Goal: Information Seeking & Learning: Learn about a topic

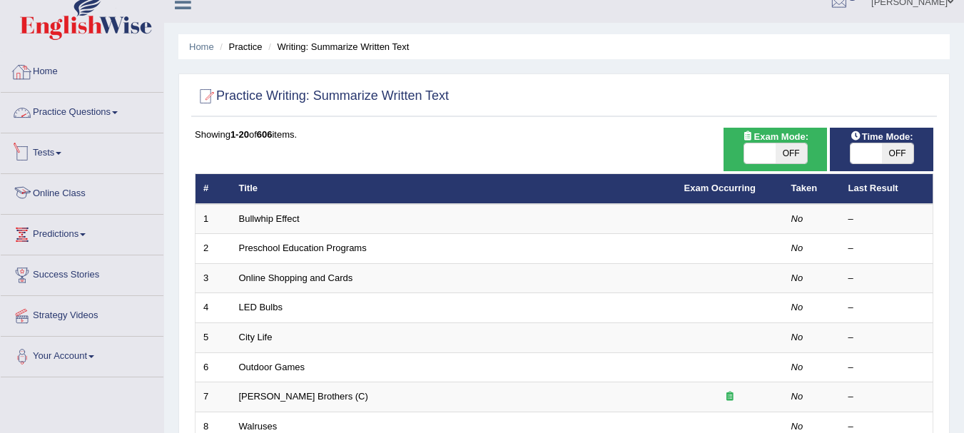
click at [82, 130] on li "Practice Questions Speaking Practice Read Aloud Repeat Sentence Describe Image …" at bounding box center [82, 113] width 163 height 41
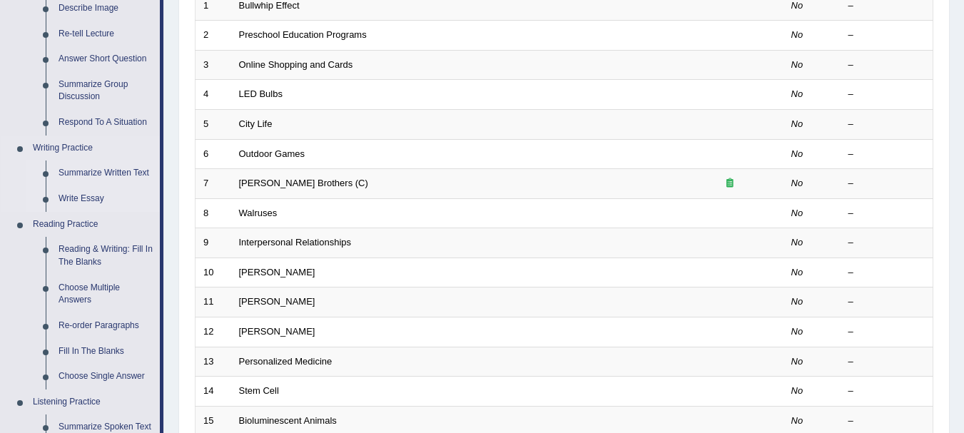
scroll to position [233, 0]
click at [86, 190] on link "Write Essay" at bounding box center [106, 198] width 108 height 26
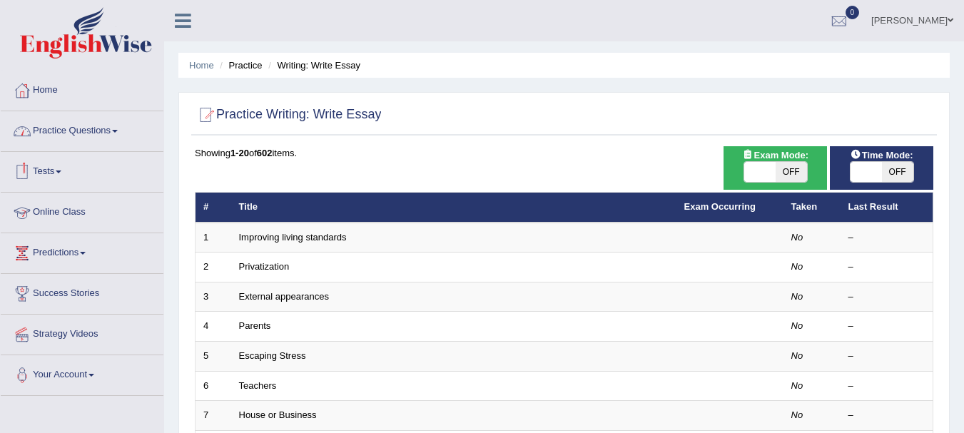
click at [104, 130] on link "Practice Questions" at bounding box center [82, 129] width 163 height 36
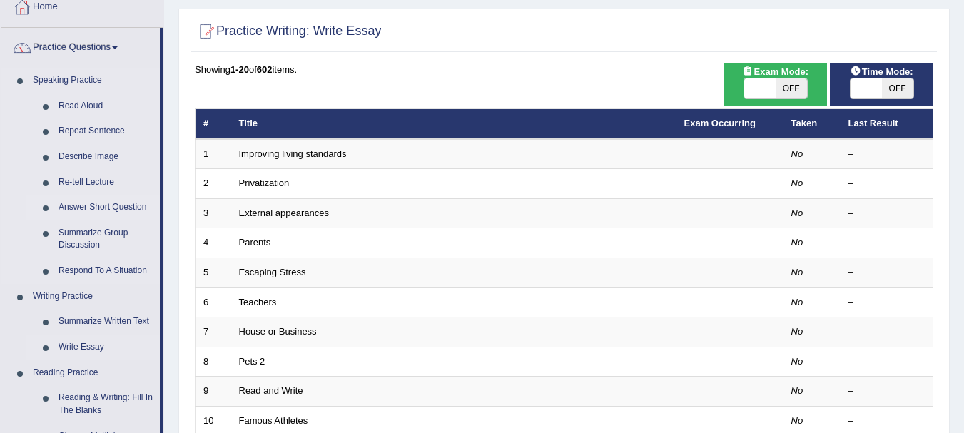
scroll to position [214, 0]
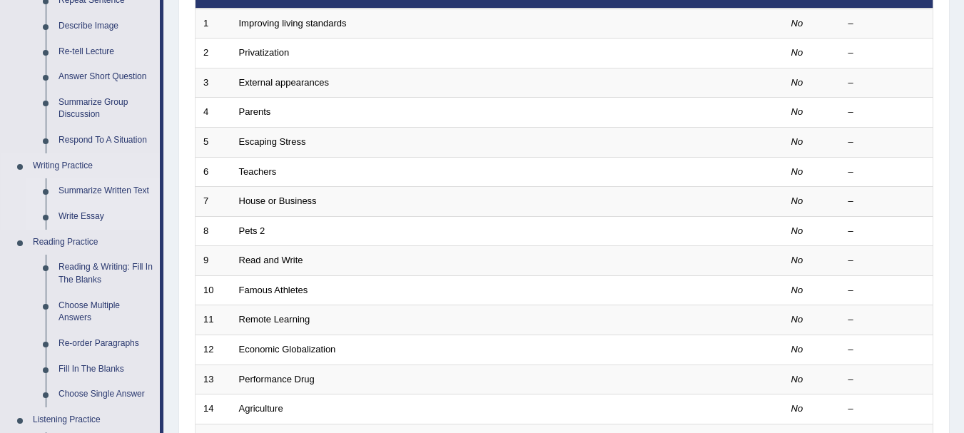
click at [110, 190] on link "Summarize Written Text" at bounding box center [106, 191] width 108 height 26
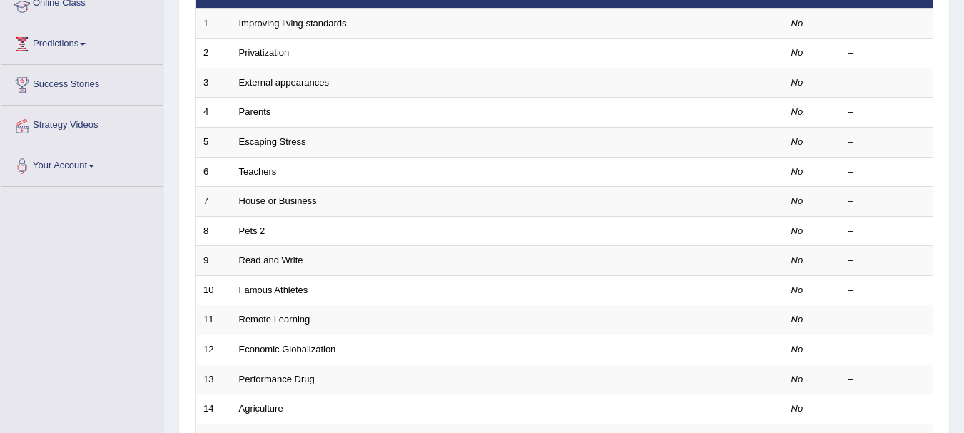
scroll to position [245, 0]
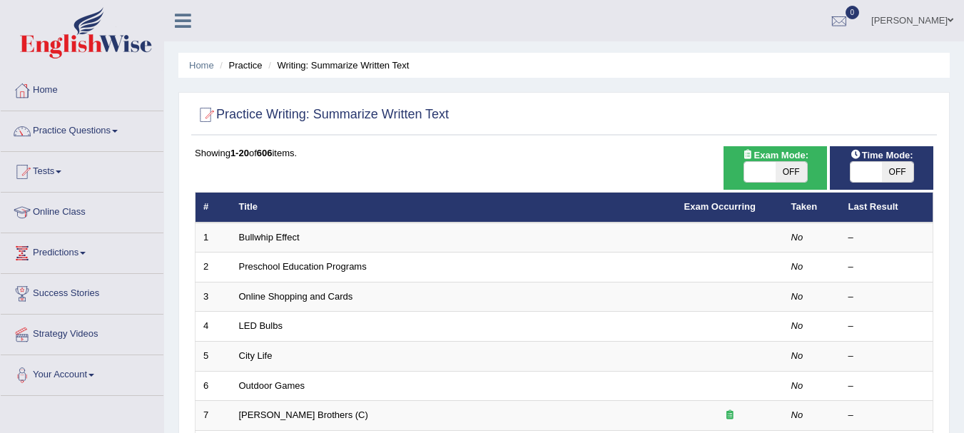
click at [293, 236] on link "Bullwhip Effect" at bounding box center [269, 237] width 61 height 11
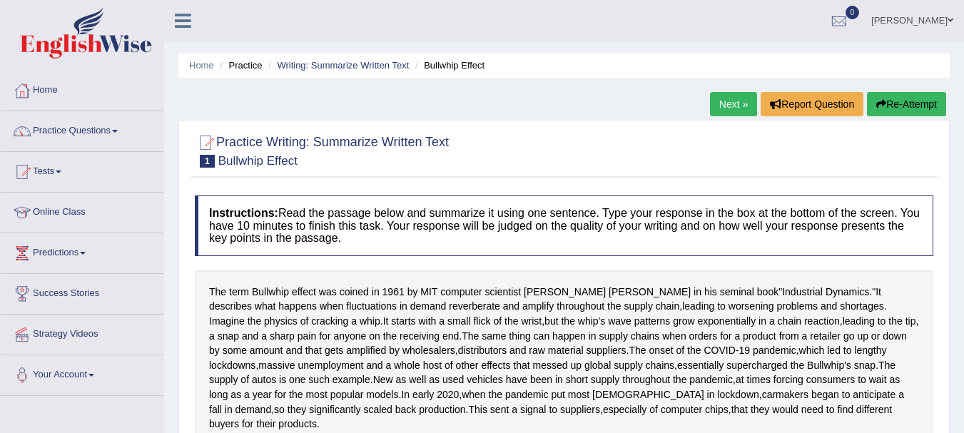
drag, startPoint x: 325, startPoint y: 211, endPoint x: 461, endPoint y: 207, distance: 137.0
click at [461, 207] on h4 "Instructions: Read the passage below and summarize it using one sentence. Type …" at bounding box center [564, 225] width 738 height 61
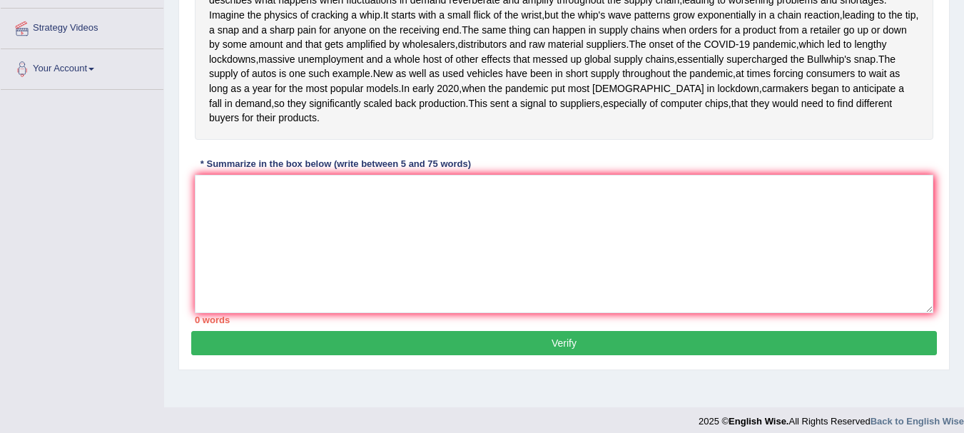
scroll to position [150, 0]
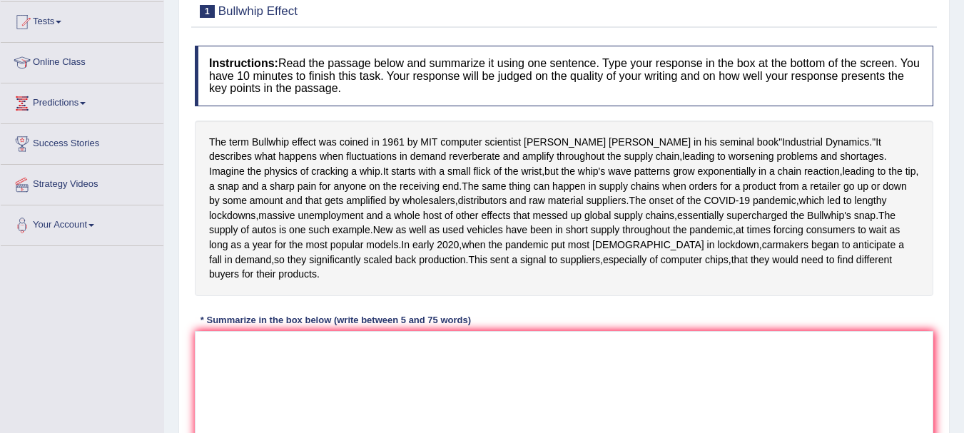
drag, startPoint x: 772, startPoint y: 155, endPoint x: 817, endPoint y: 181, distance: 51.8
click at [817, 181] on div "The term Bullwhip effect was coined in [DATE] by MIT computer scientist [PERSON…" at bounding box center [564, 208] width 738 height 175
drag, startPoint x: 817, startPoint y: 181, endPoint x: 821, endPoint y: 175, distance: 7.3
click at [821, 175] on div "The term Bullwhip effect was coined in [DATE] by MIT computer scientist [PERSON…" at bounding box center [564, 208] width 738 height 175
click at [258, 179] on span "and" at bounding box center [250, 186] width 16 height 15
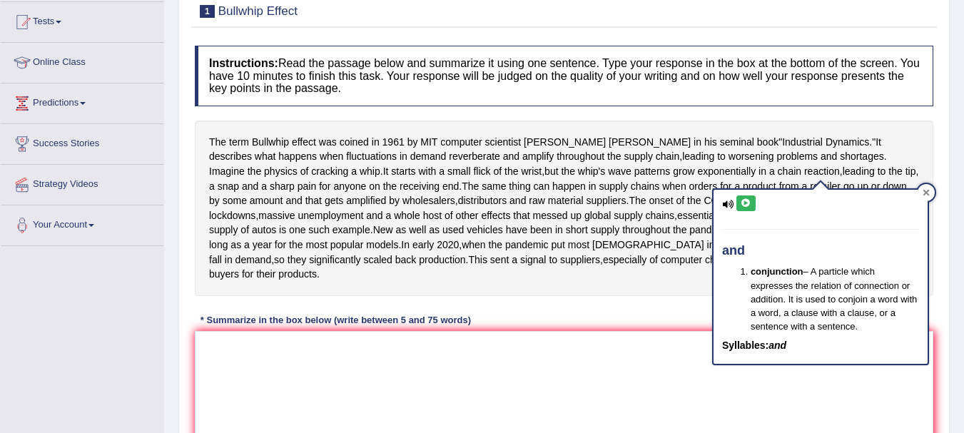
click at [922, 191] on icon at bounding box center [925, 192] width 7 height 7
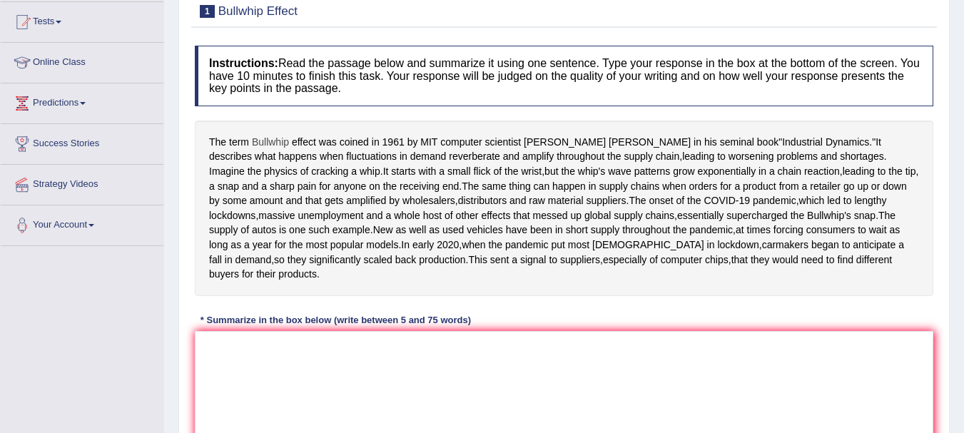
click at [281, 144] on span "Bullwhip" at bounding box center [270, 142] width 37 height 15
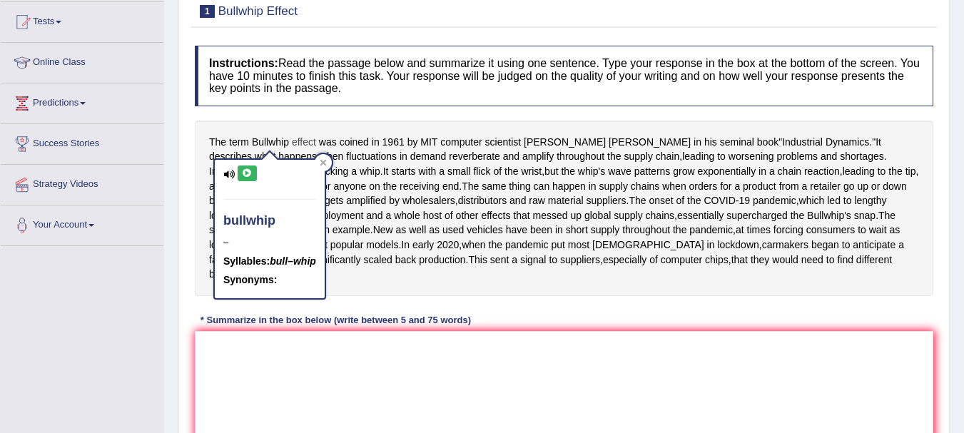
click at [307, 139] on span "effect" at bounding box center [304, 142] width 24 height 15
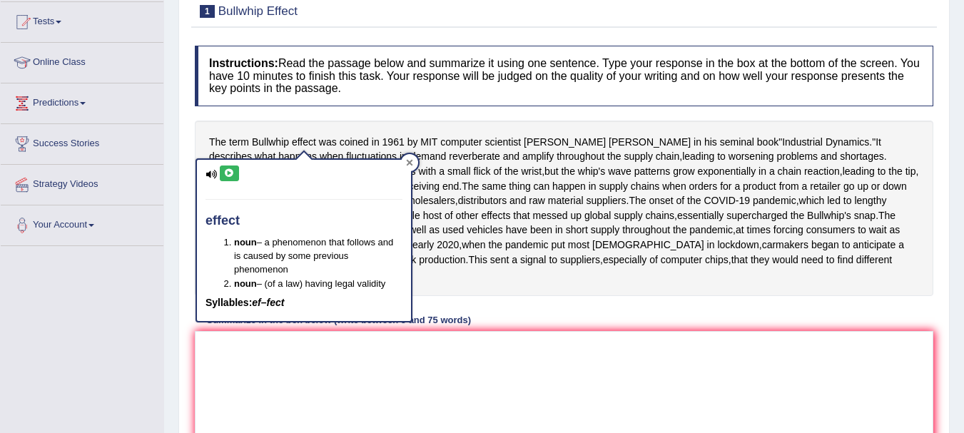
click at [417, 165] on div at bounding box center [409, 162] width 17 height 17
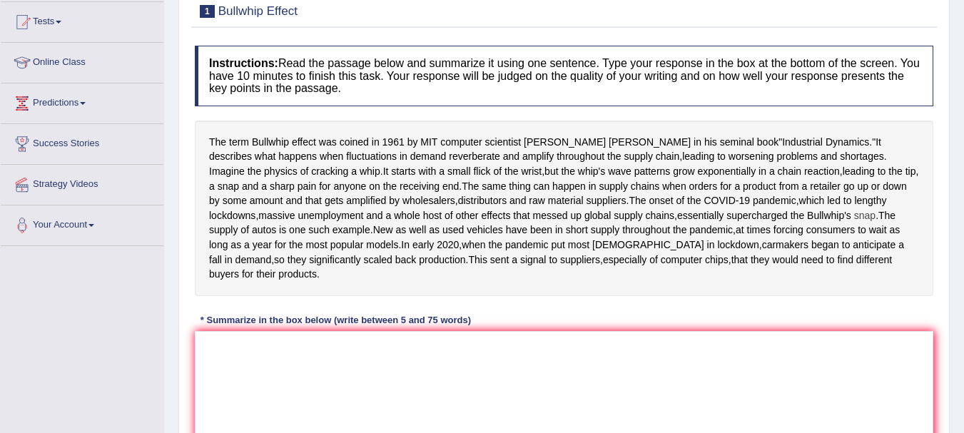
click at [854, 223] on span "snap" at bounding box center [864, 215] width 21 height 15
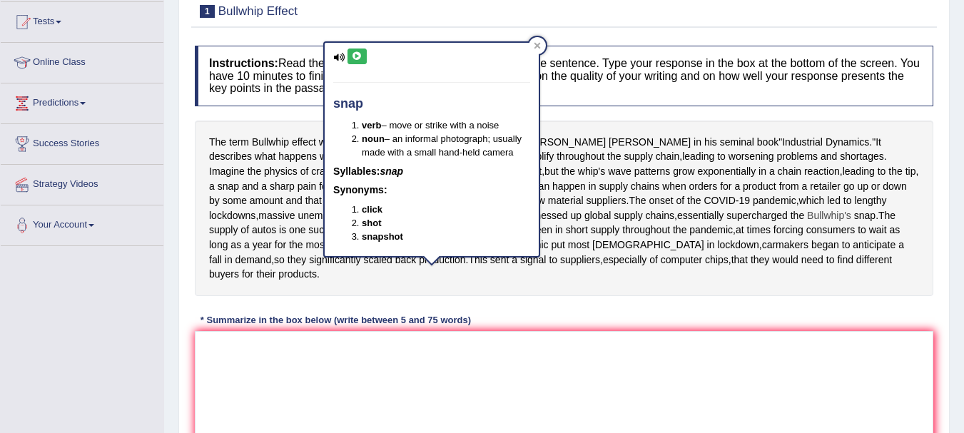
click at [807, 223] on span "Bullwhip's" at bounding box center [829, 215] width 44 height 15
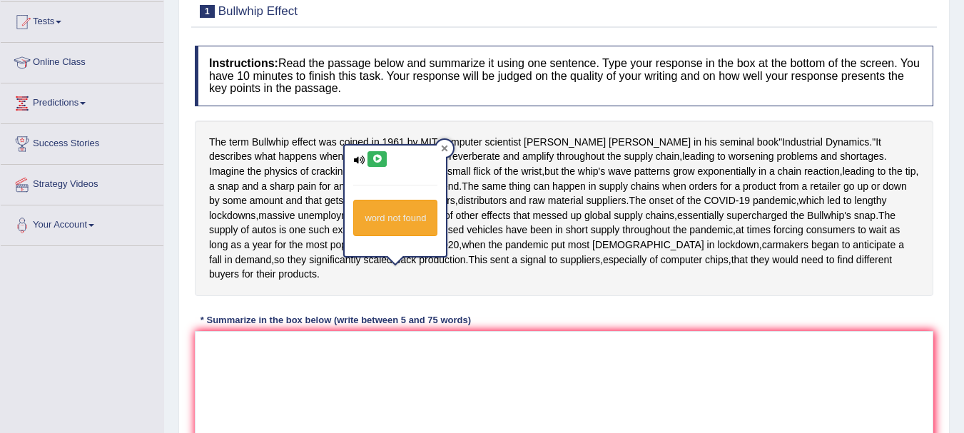
click at [441, 148] on icon at bounding box center [444, 148] width 7 height 7
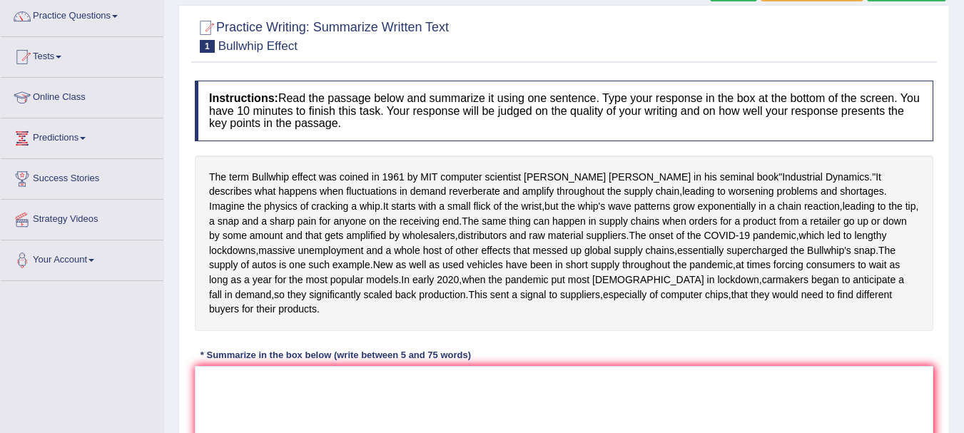
scroll to position [0, 0]
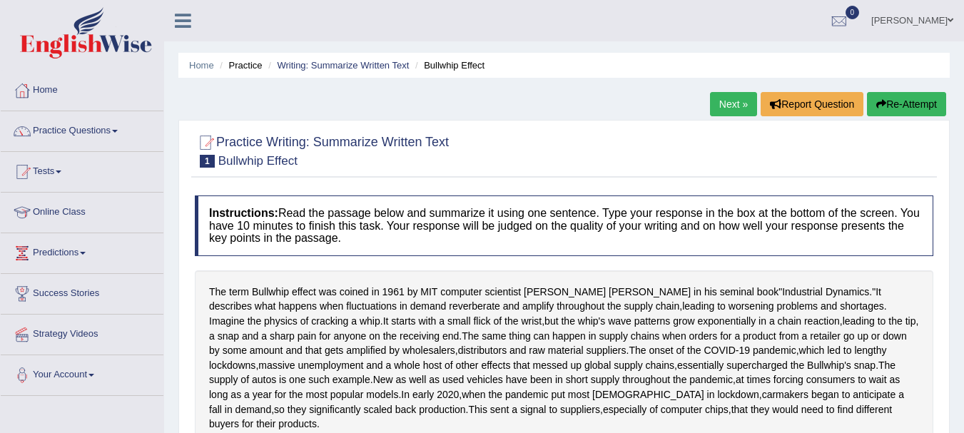
drag, startPoint x: 311, startPoint y: 165, endPoint x: 183, endPoint y: 168, distance: 128.4
click at [183, 168] on div "Practice Writing: Summarize Written Text 1 Bullwhip Effect Instructions: Read t…" at bounding box center [563, 398] width 771 height 556
drag, startPoint x: 317, startPoint y: 173, endPoint x: 241, endPoint y: 136, distance: 84.2
click at [241, 136] on div "Practice Writing: Summarize Written Text 1 Bullwhip Effect" at bounding box center [563, 153] width 745 height 50
drag, startPoint x: 221, startPoint y: 126, endPoint x: 245, endPoint y: 187, distance: 65.0
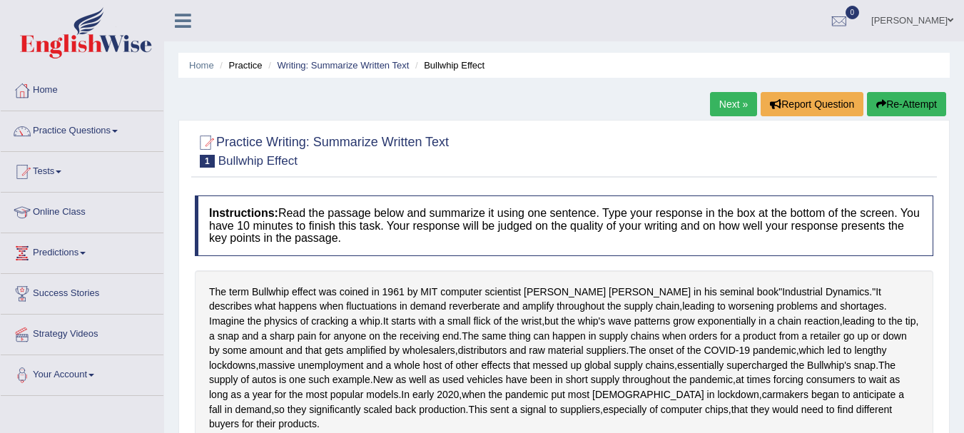
click at [245, 187] on div "Practice Writing: Summarize Written Text 1 Bullwhip Effect Instructions: Read t…" at bounding box center [563, 398] width 771 height 556
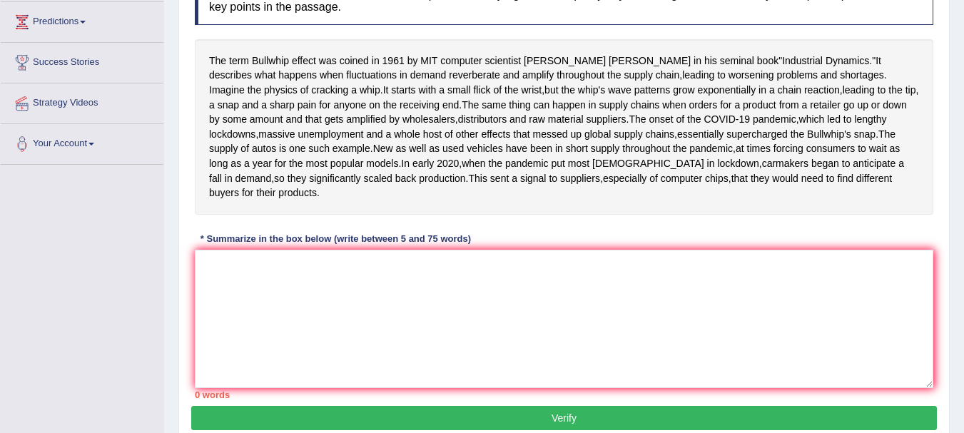
scroll to position [7, 0]
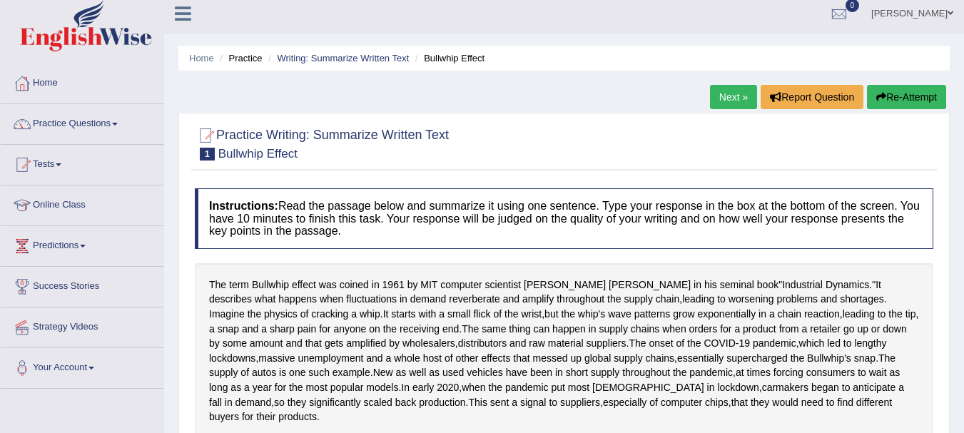
click at [98, 317] on link "Strategy Videos" at bounding box center [82, 325] width 163 height 36
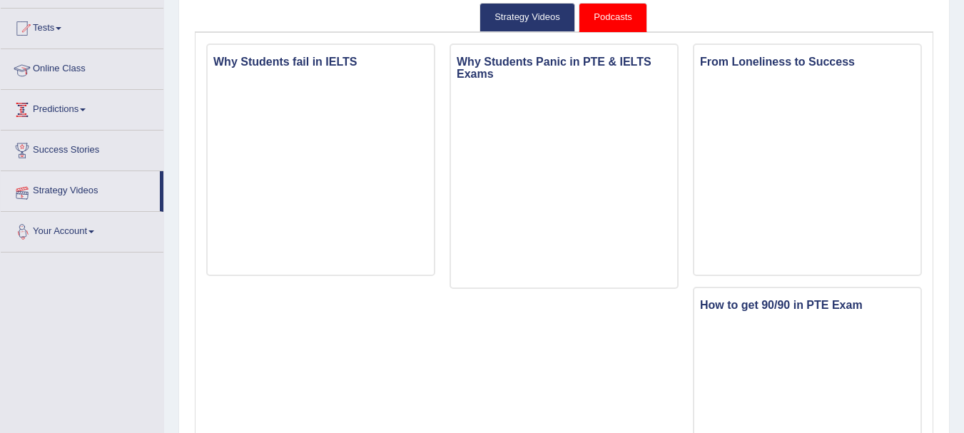
scroll to position [15, 0]
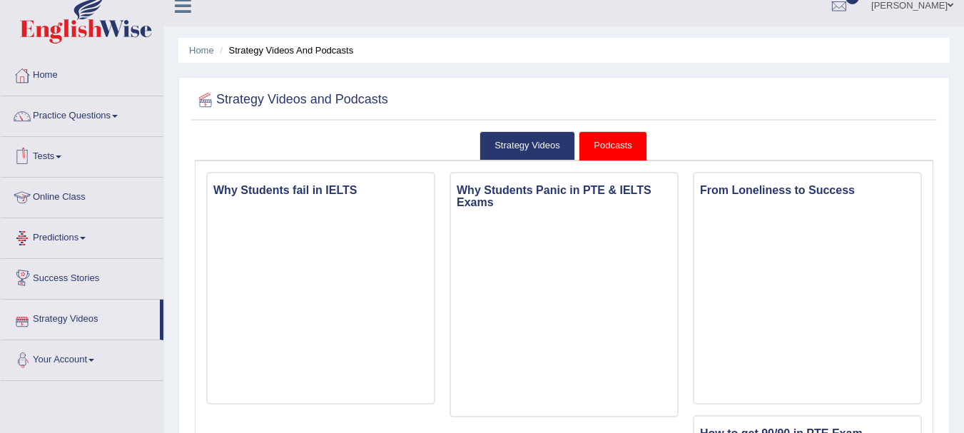
click at [111, 239] on link "Predictions" at bounding box center [82, 236] width 163 height 36
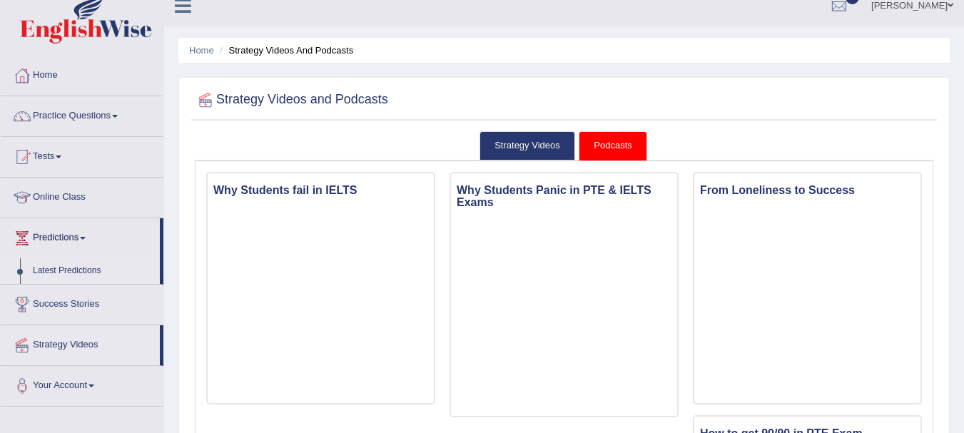
click at [96, 266] on link "Latest Predictions" at bounding box center [92, 271] width 133 height 26
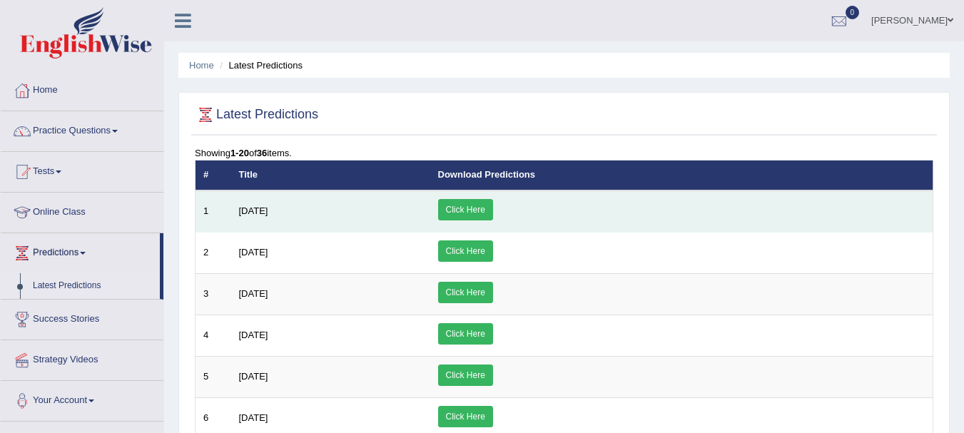
click at [493, 207] on link "Click Here" at bounding box center [465, 209] width 55 height 21
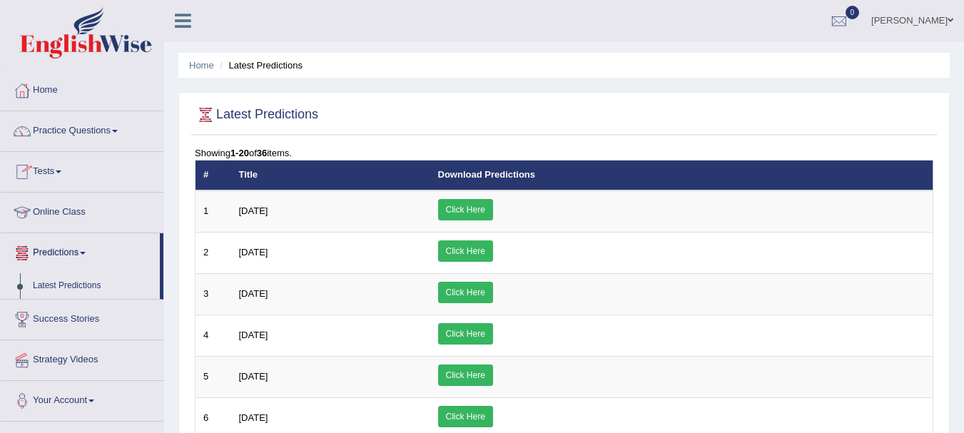
click at [92, 210] on link "Online Class" at bounding box center [82, 211] width 163 height 36
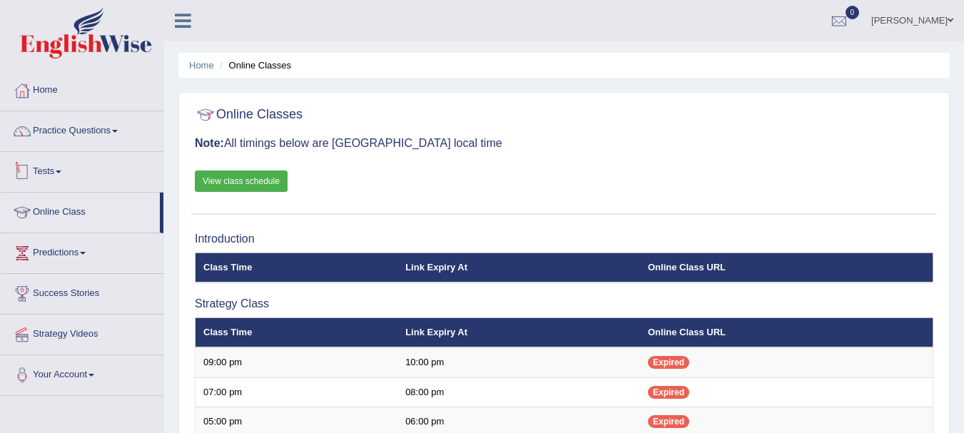
click at [32, 166] on div at bounding box center [21, 171] width 21 height 21
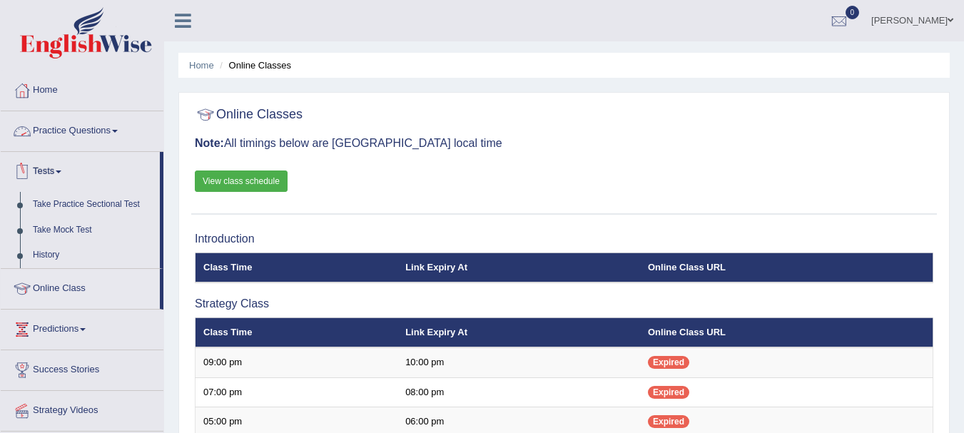
click at [78, 128] on link "Practice Questions" at bounding box center [82, 129] width 163 height 36
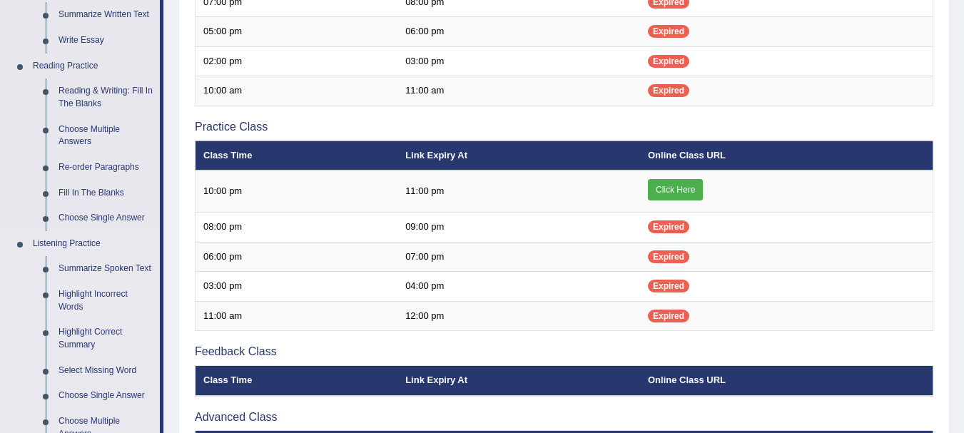
scroll to position [357, 0]
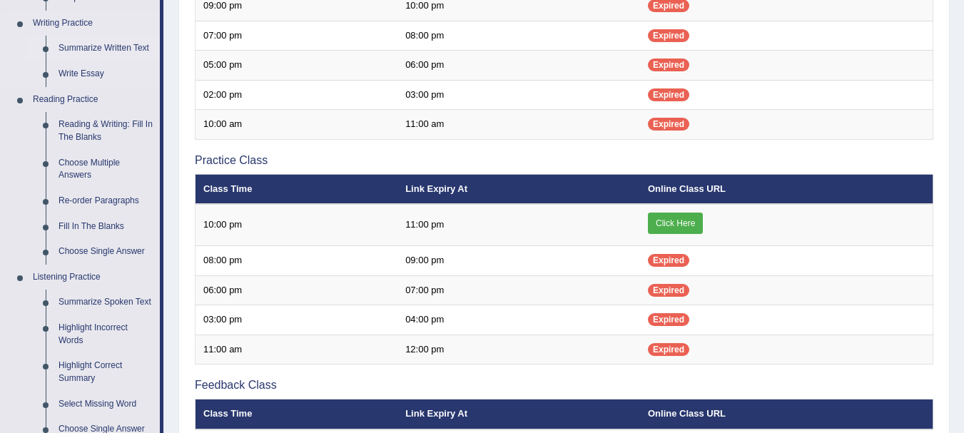
click at [103, 42] on link "Summarize Written Text" at bounding box center [106, 49] width 108 height 26
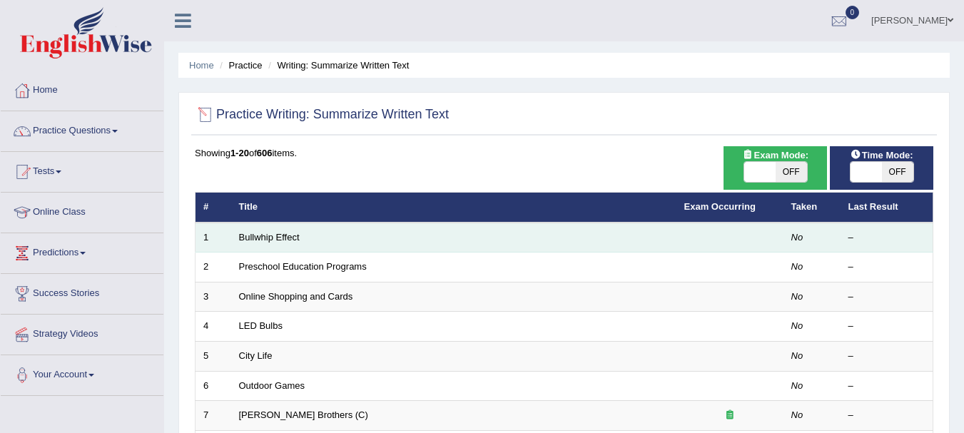
click at [280, 230] on td "Bullwhip Effect" at bounding box center [453, 238] width 445 height 30
click at [278, 239] on link "Bullwhip Effect" at bounding box center [269, 237] width 61 height 11
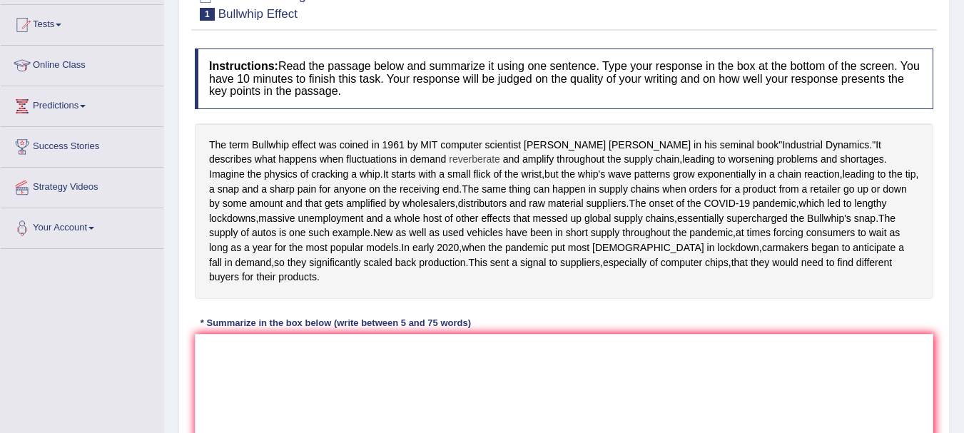
scroll to position [143, 0]
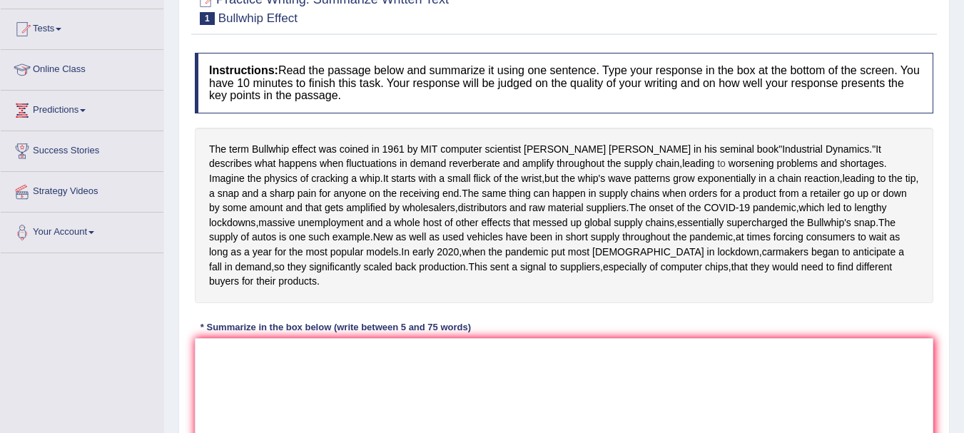
drag, startPoint x: 201, startPoint y: 140, endPoint x: 587, endPoint y: 158, distance: 386.3
click at [587, 158] on div "The term Bullwhip effect was coined in [DATE] by MIT computer scientist [PERSON…" at bounding box center [564, 215] width 738 height 175
drag, startPoint x: 222, startPoint y: 149, endPoint x: 336, endPoint y: 153, distance: 114.2
click at [336, 153] on div "The term Bullwhip effect was coined in [DATE] by MIT computer scientist [PERSON…" at bounding box center [564, 215] width 738 height 175
click at [524, 150] on span "[PERSON_NAME]" at bounding box center [564, 149] width 82 height 15
